Goal: Information Seeking & Learning: Learn about a topic

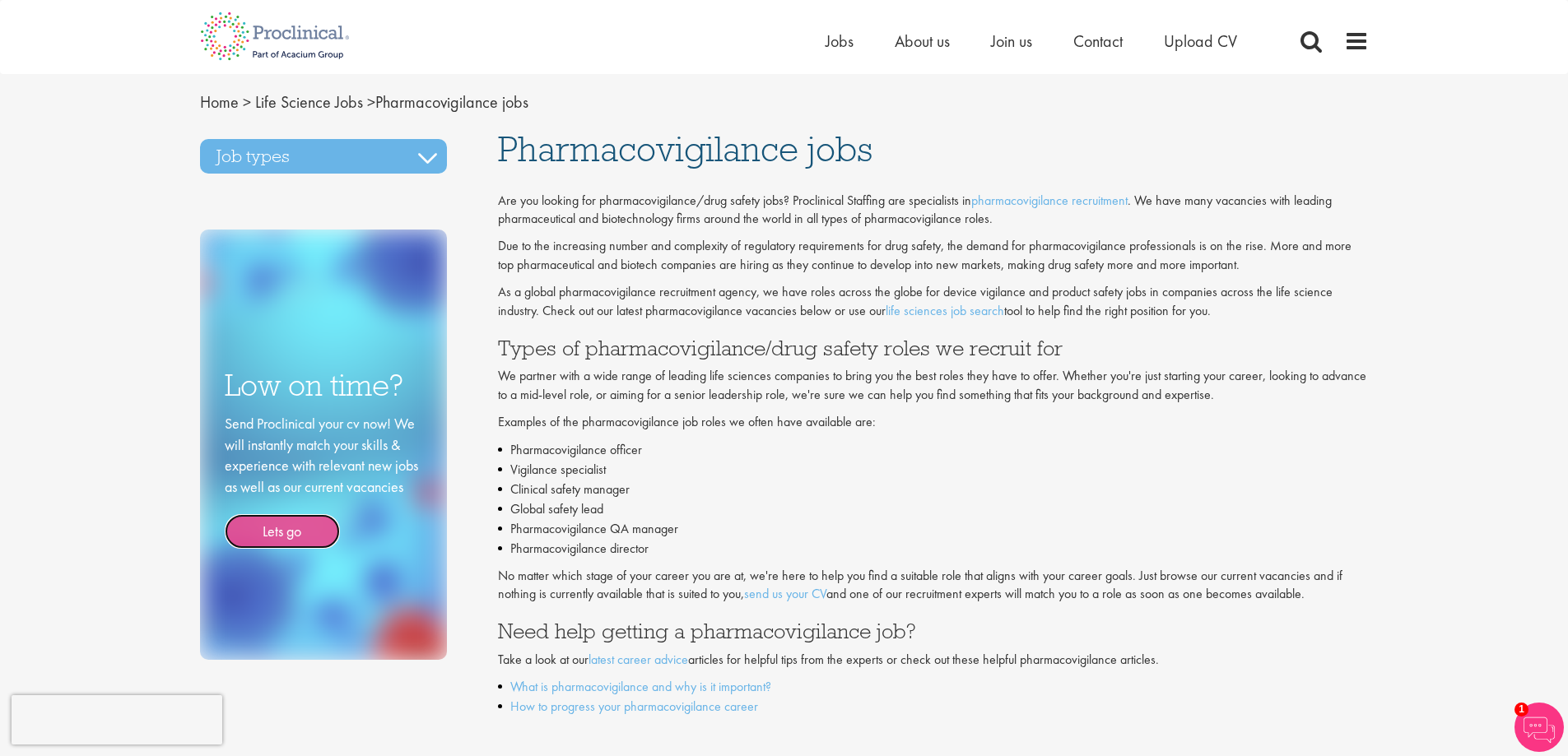
click at [292, 534] on link "Lets go" at bounding box center [282, 532] width 115 height 34
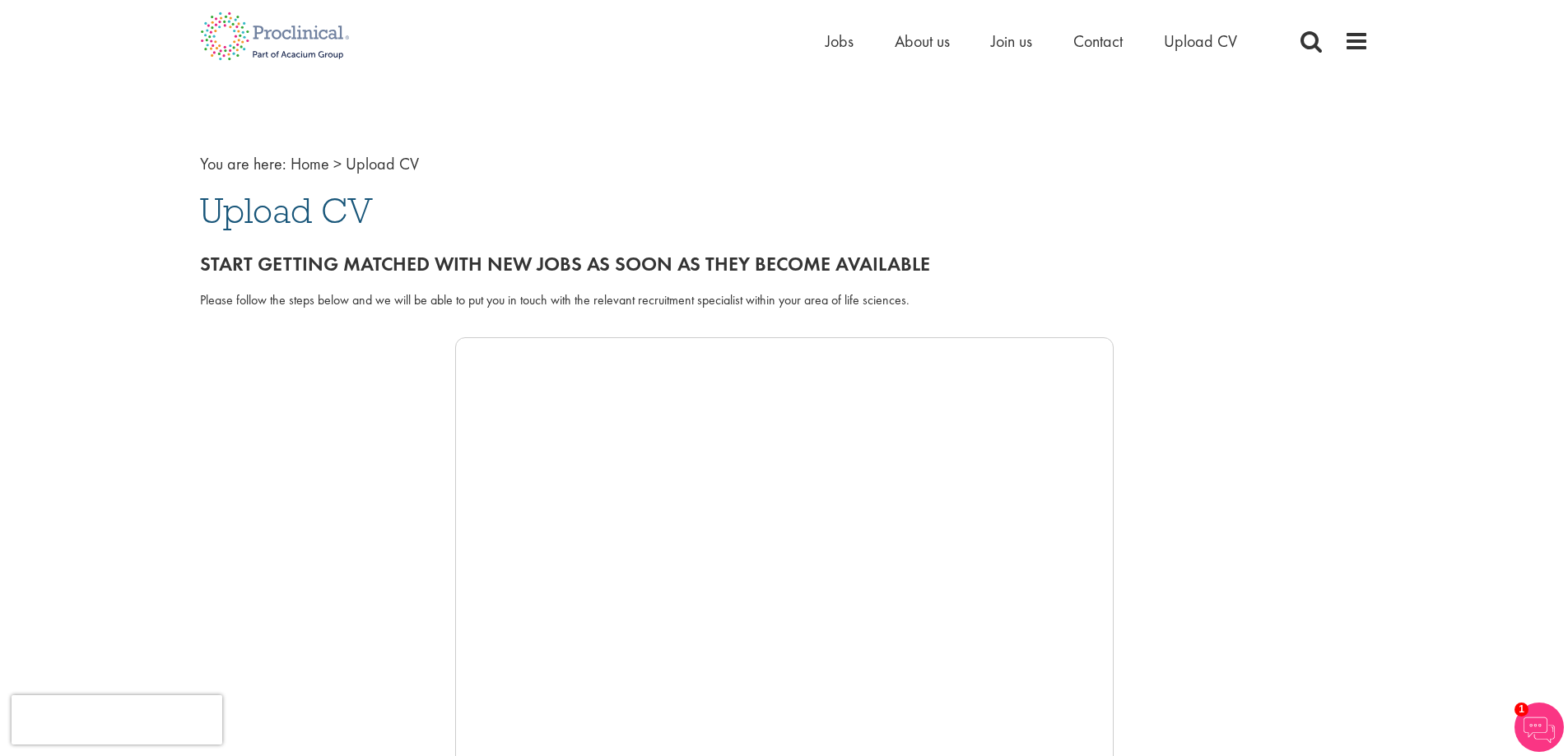
click at [837, 41] on span "Jobs" at bounding box center [839, 42] width 28 height 22
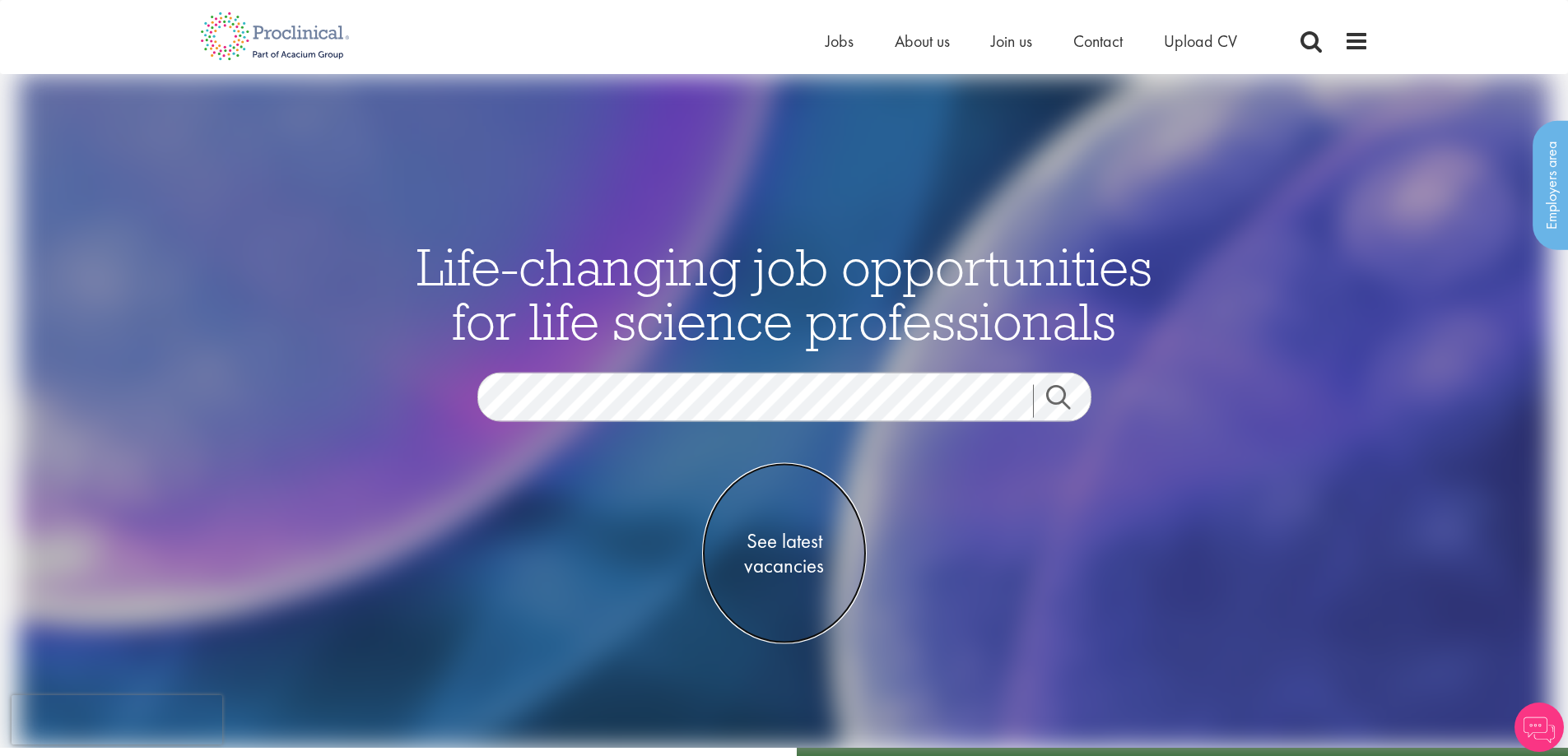
click at [778, 545] on span "See latest vacancies" at bounding box center [784, 554] width 164 height 49
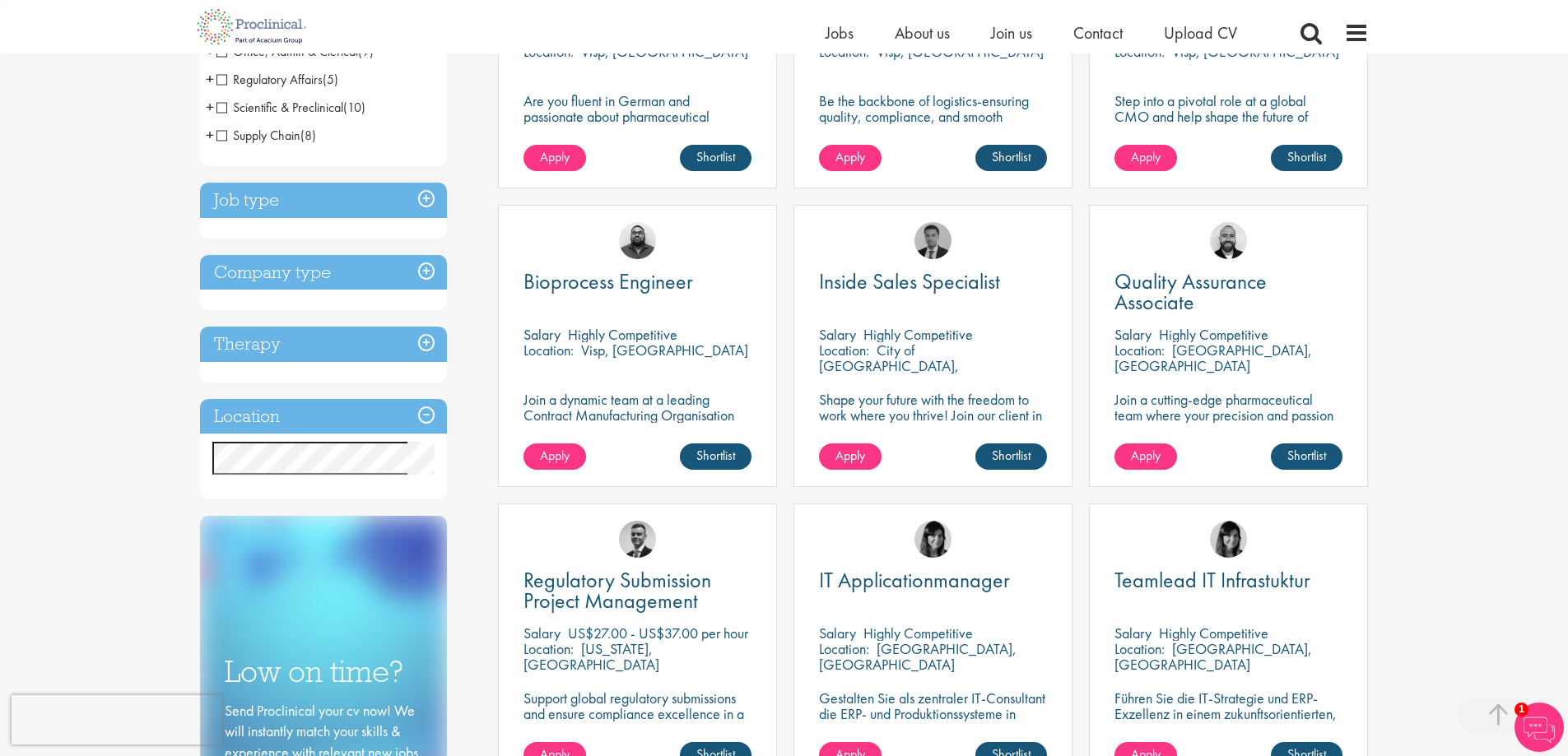
scroll to position [497, 0]
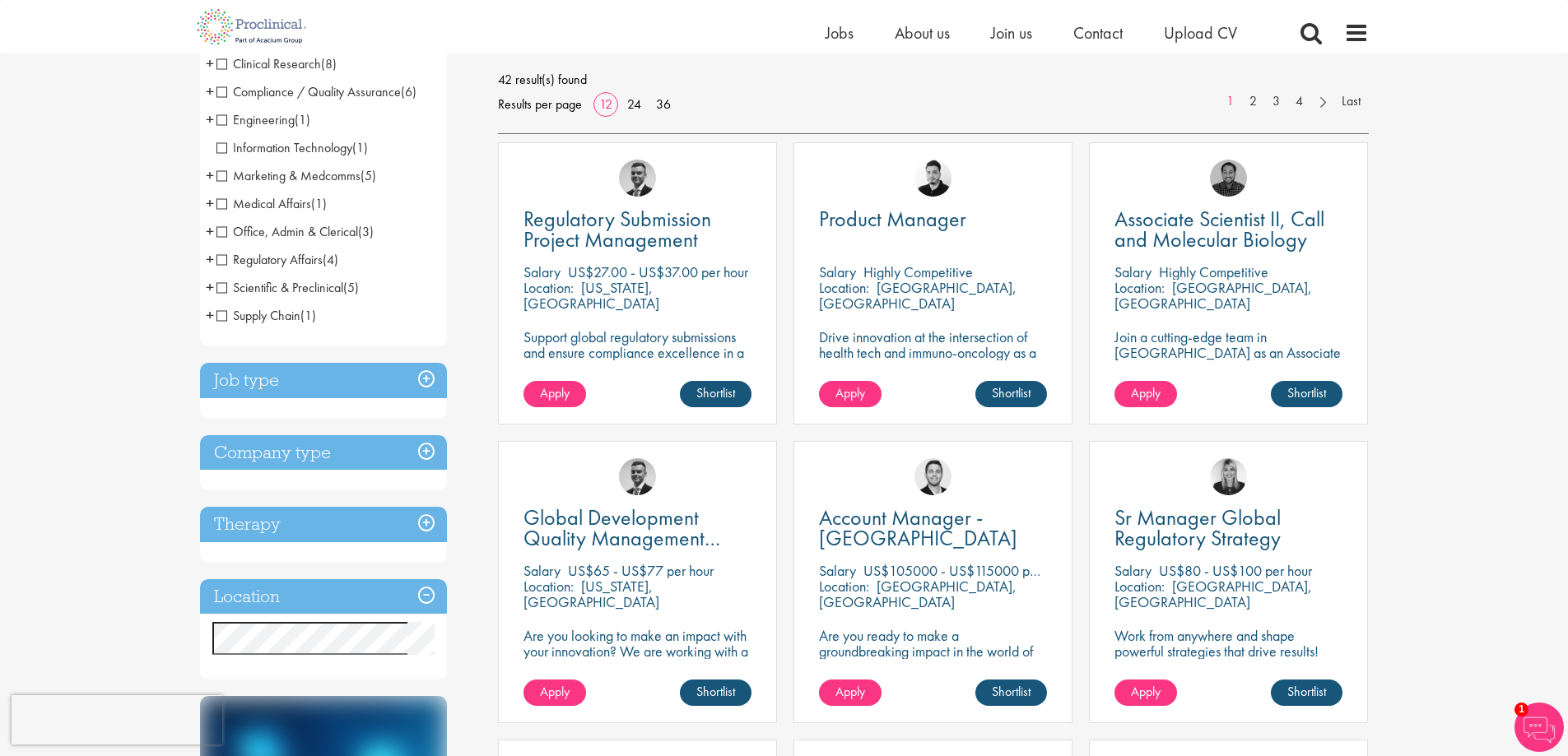
scroll to position [237, 0]
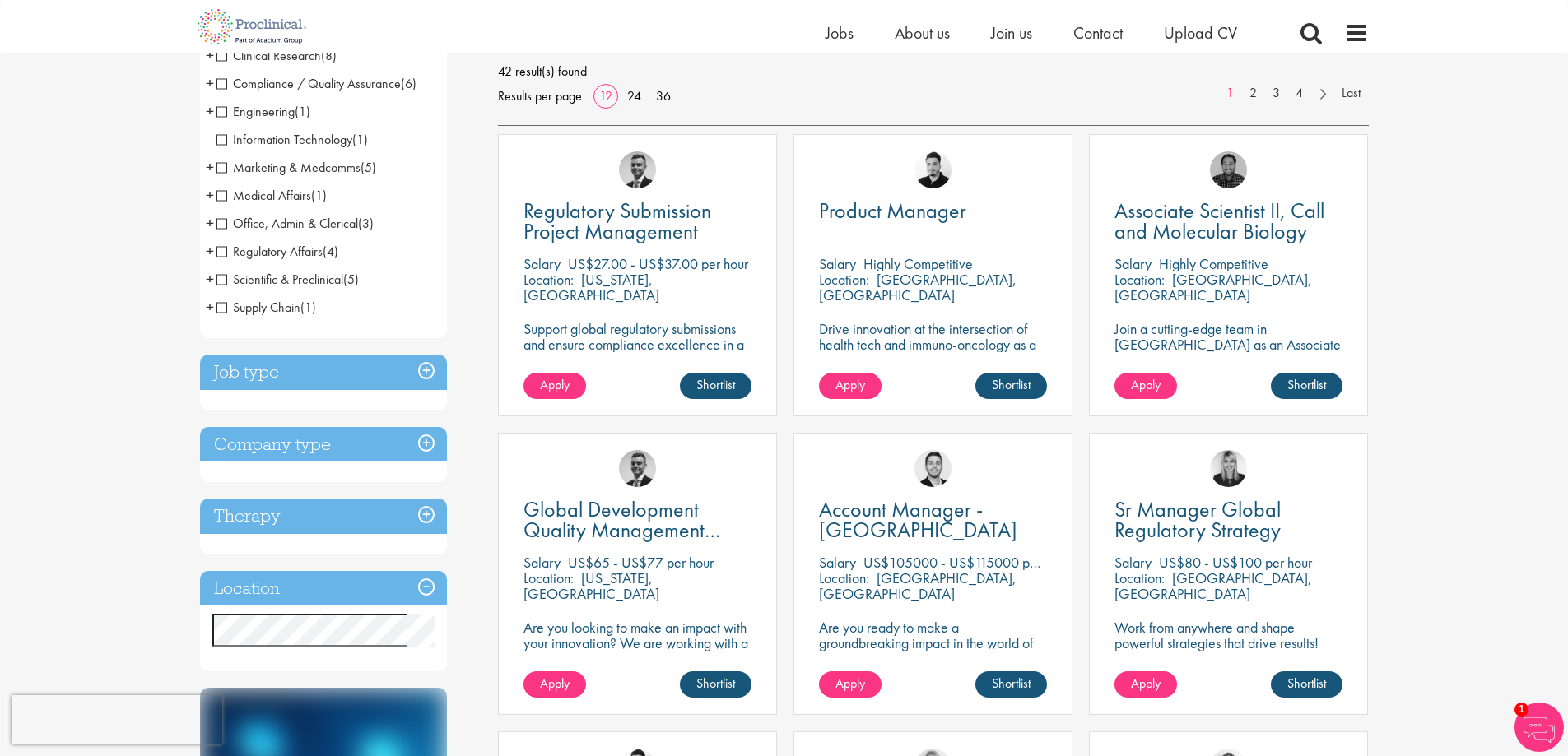
click at [420, 379] on h3 "Job type" at bounding box center [323, 372] width 247 height 35
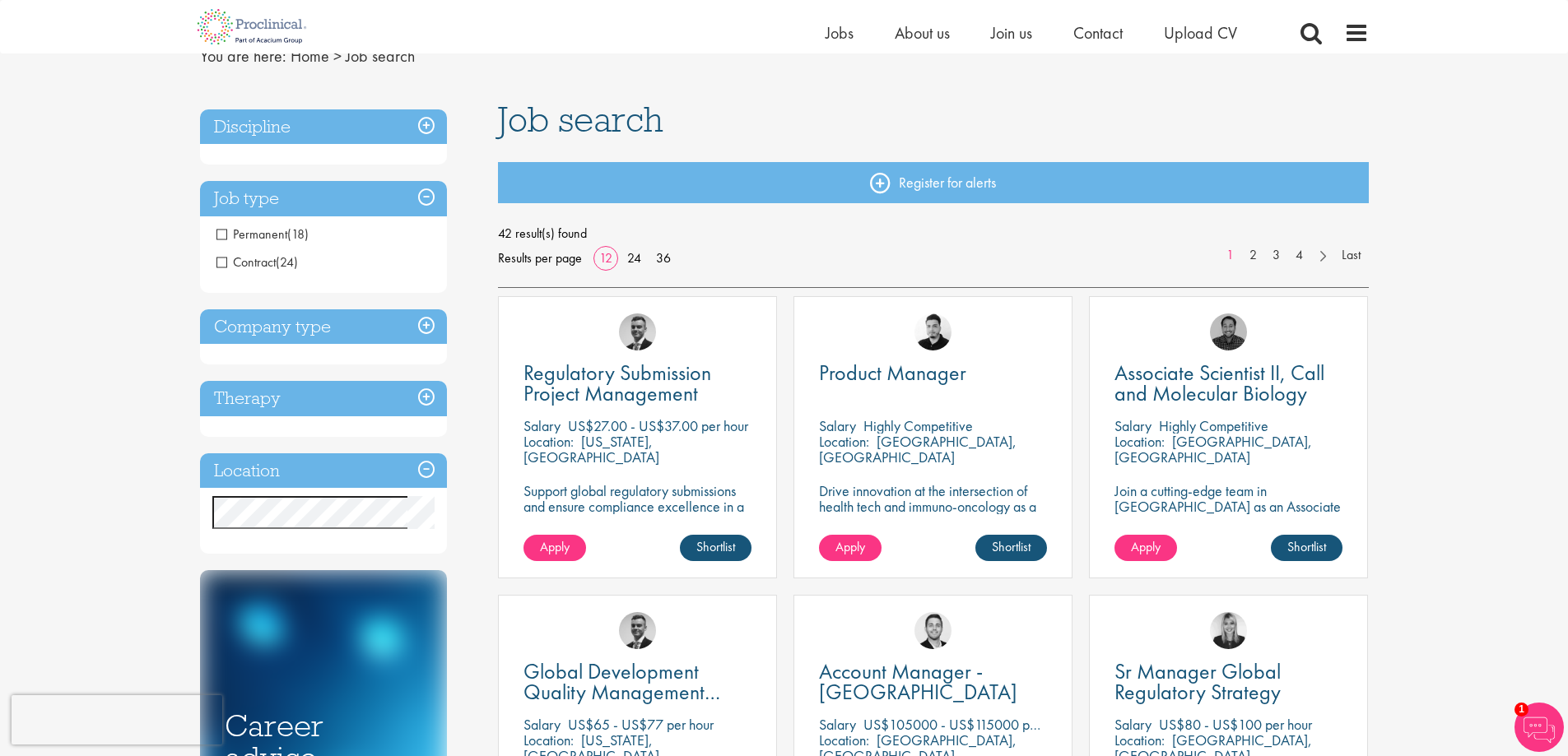
scroll to position [73, 0]
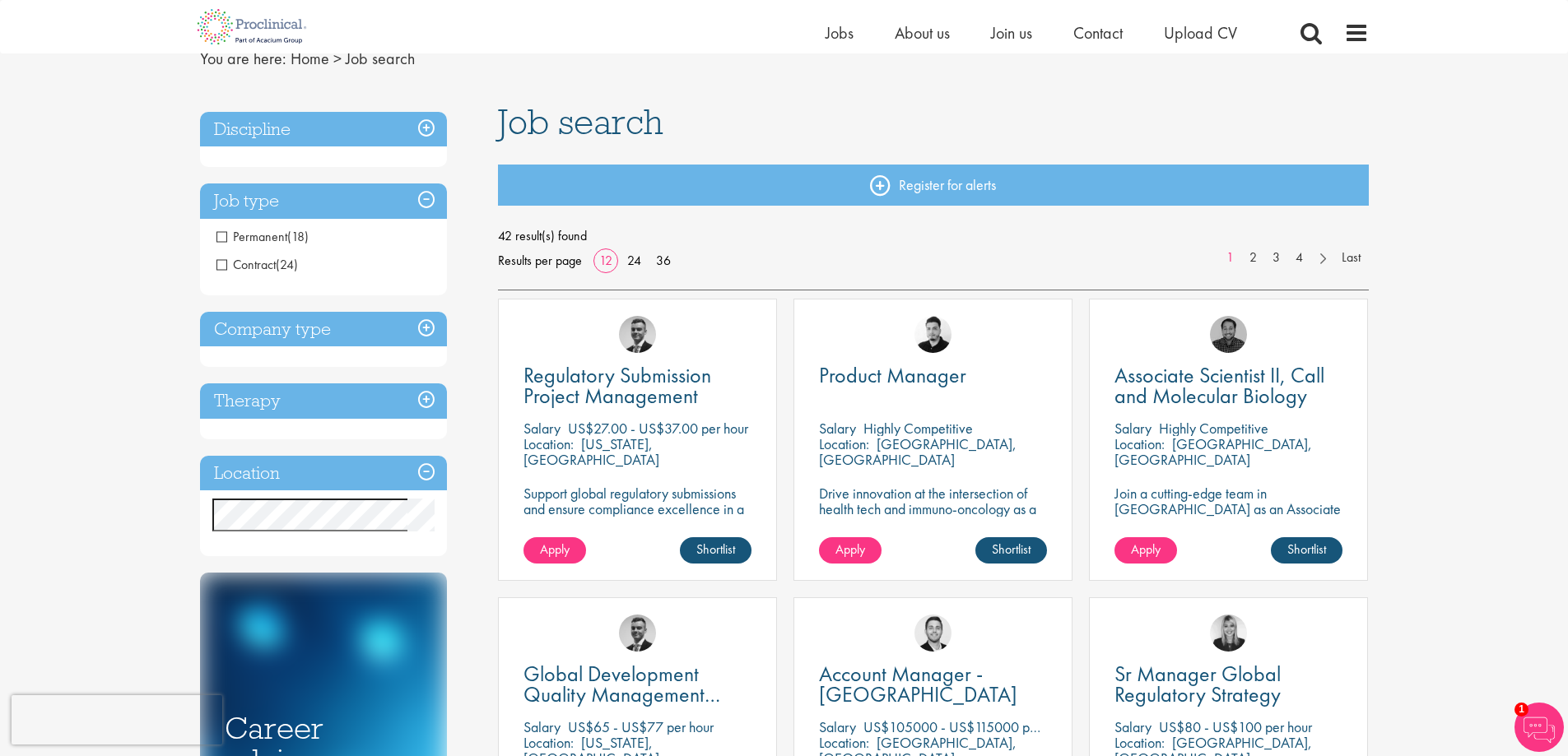
click at [218, 262] on span "Contract" at bounding box center [245, 264] width 59 height 17
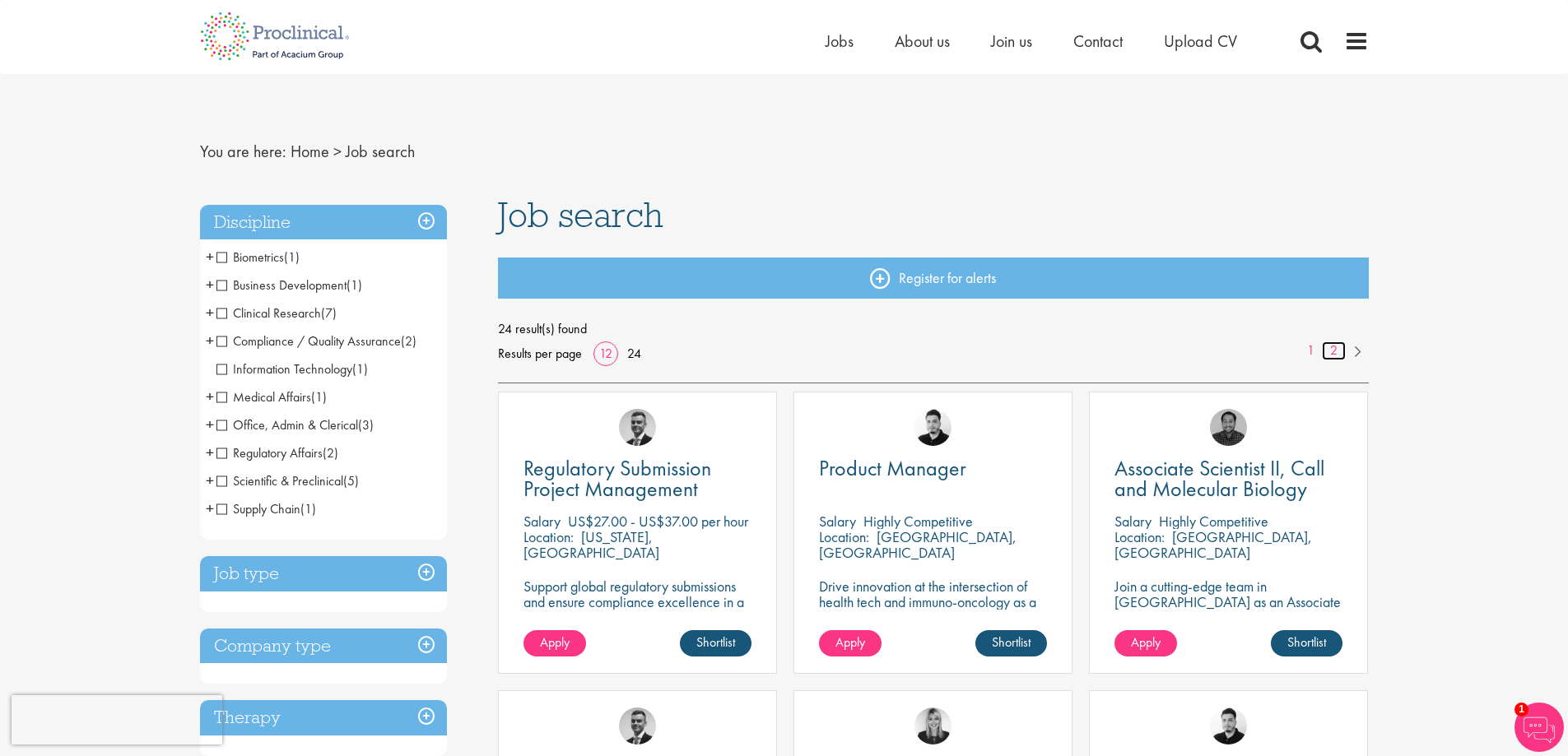
click at [1333, 350] on link "2" at bounding box center [1334, 350] width 24 height 19
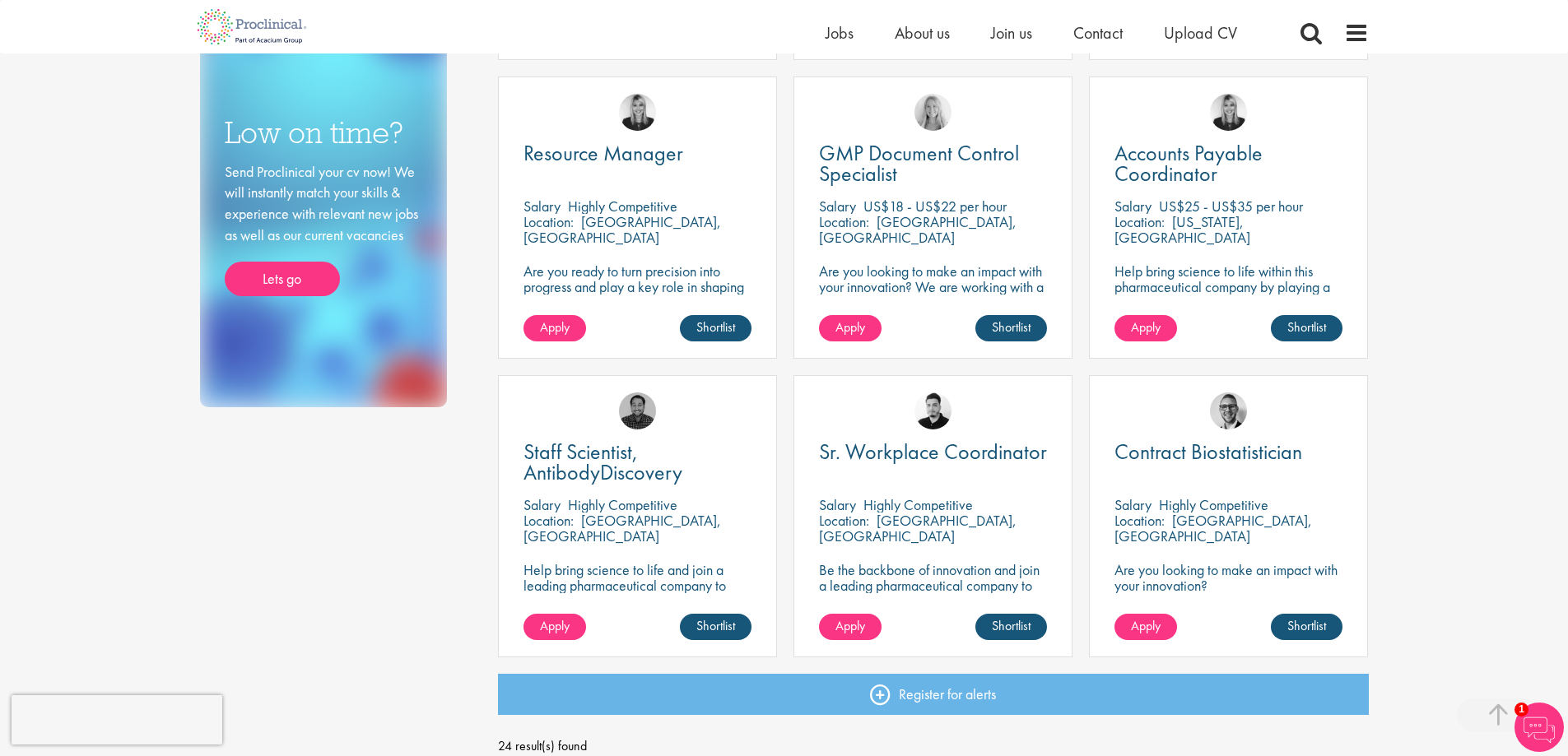
scroll to position [889, 0]
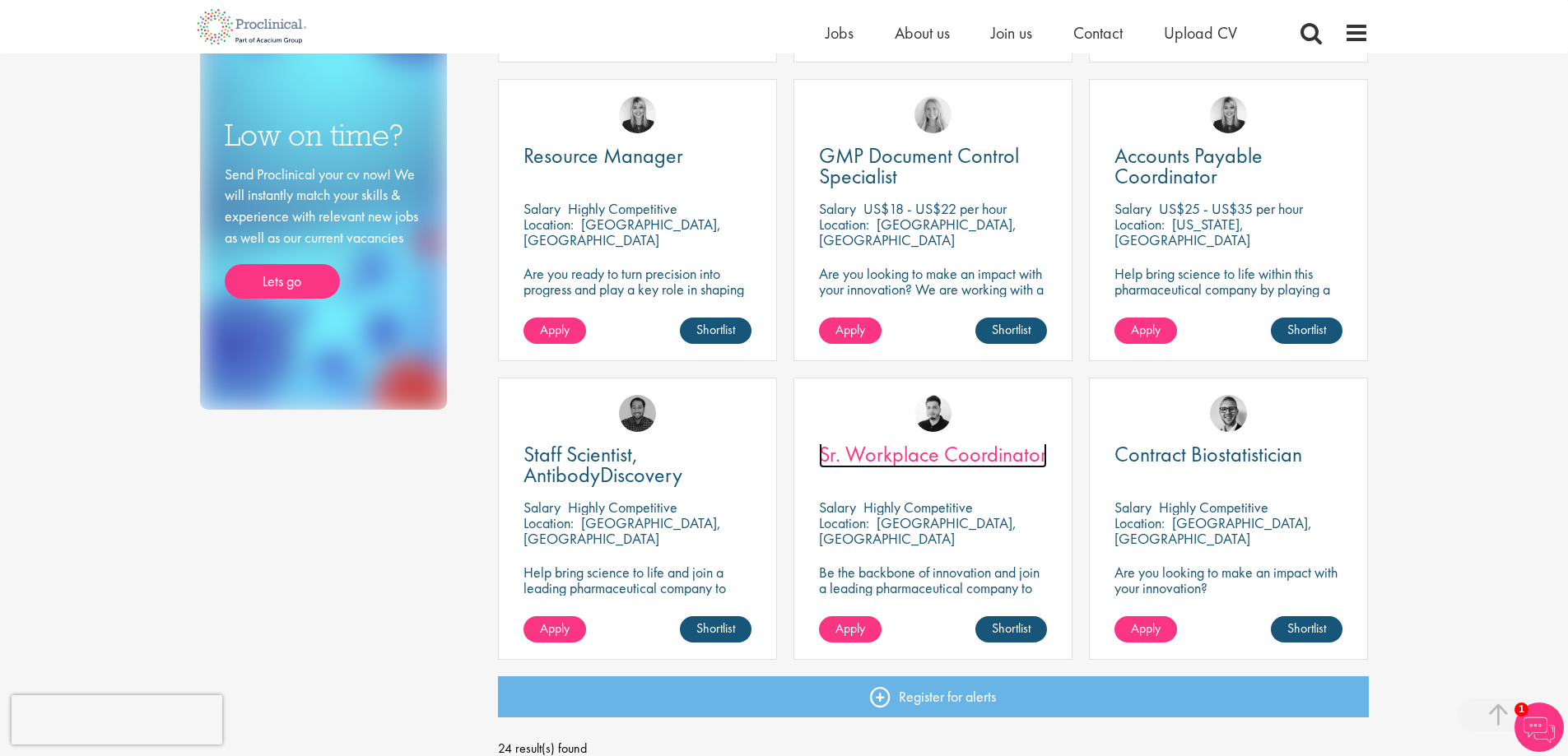
click at [933, 461] on span "Sr. Workplace Coordinator" at bounding box center [932, 454] width 228 height 28
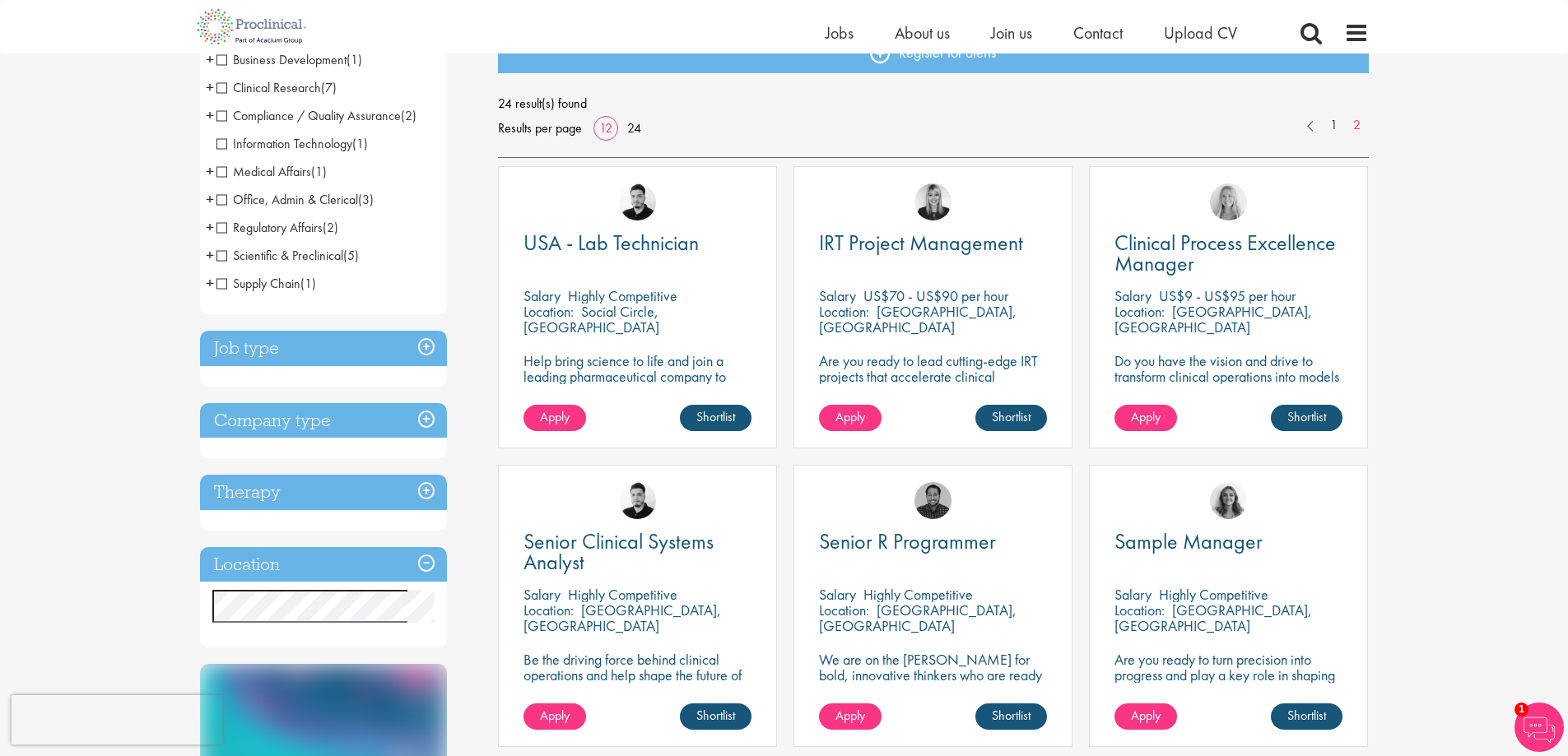
scroll to position [191, 0]
